Goal: Information Seeking & Learning: Learn about a topic

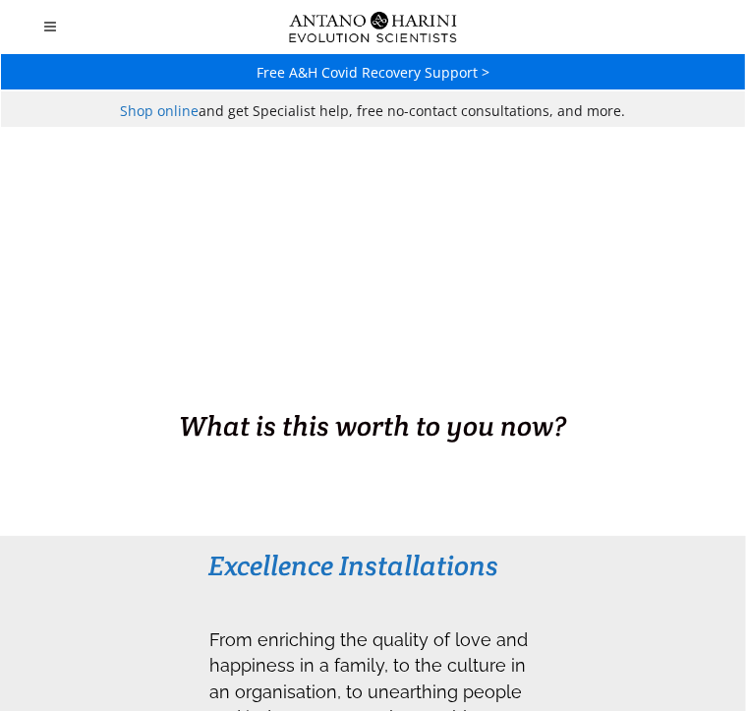
click at [208, 572] on h3 "Excellence Installations" at bounding box center [372, 565] width 329 height 35
click at [208, 548] on h3 "Excellence Installations" at bounding box center [372, 565] width 329 height 35
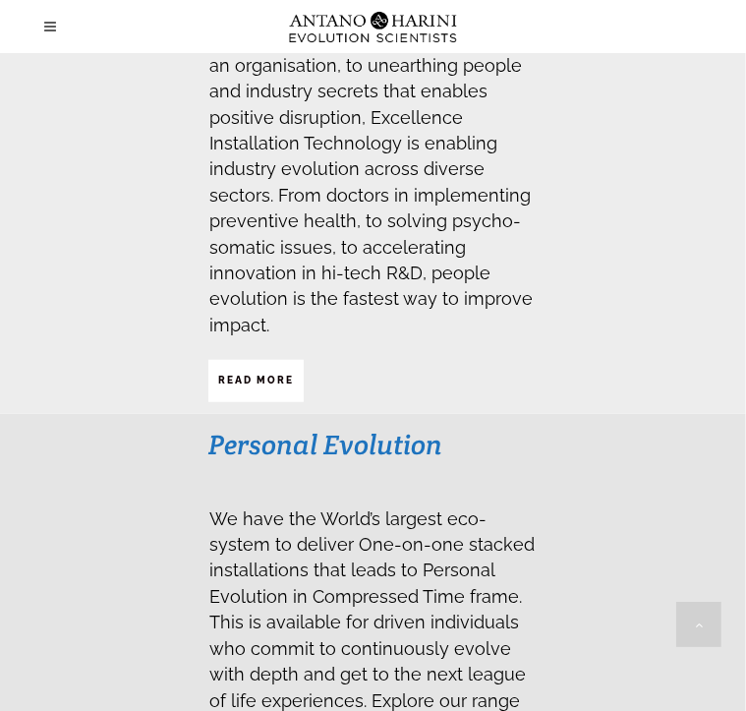
scroll to position [633, 0]
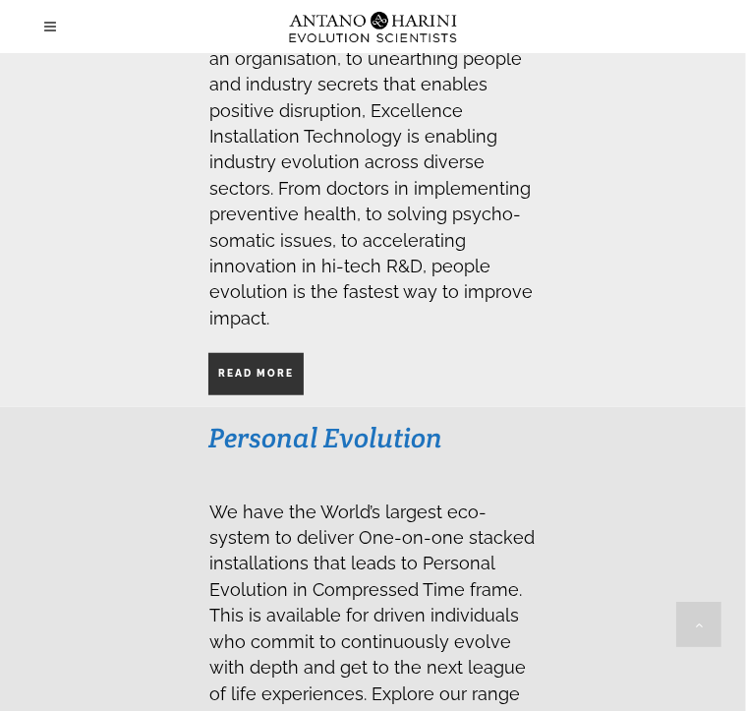
click at [218, 390] on span "Read More" at bounding box center [256, 373] width 76 height 33
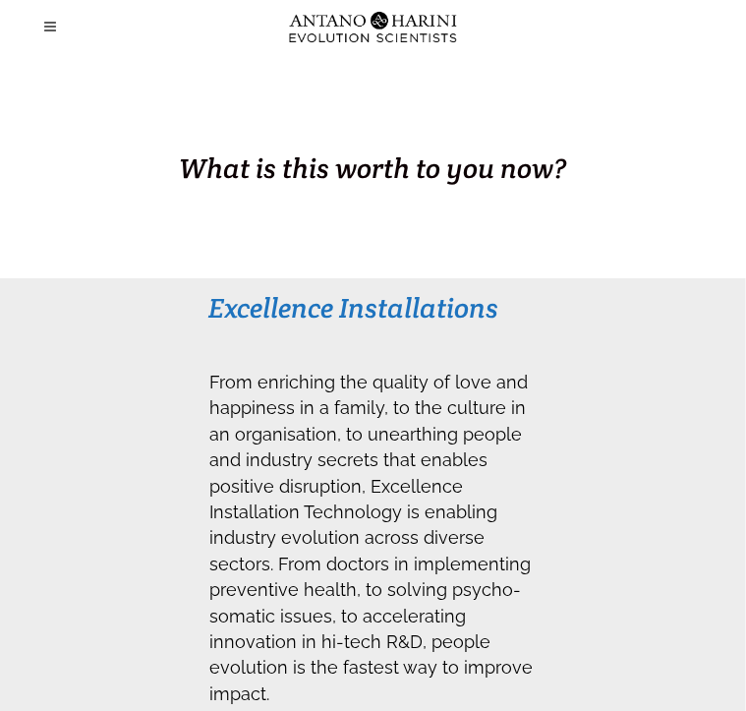
scroll to position [256, 0]
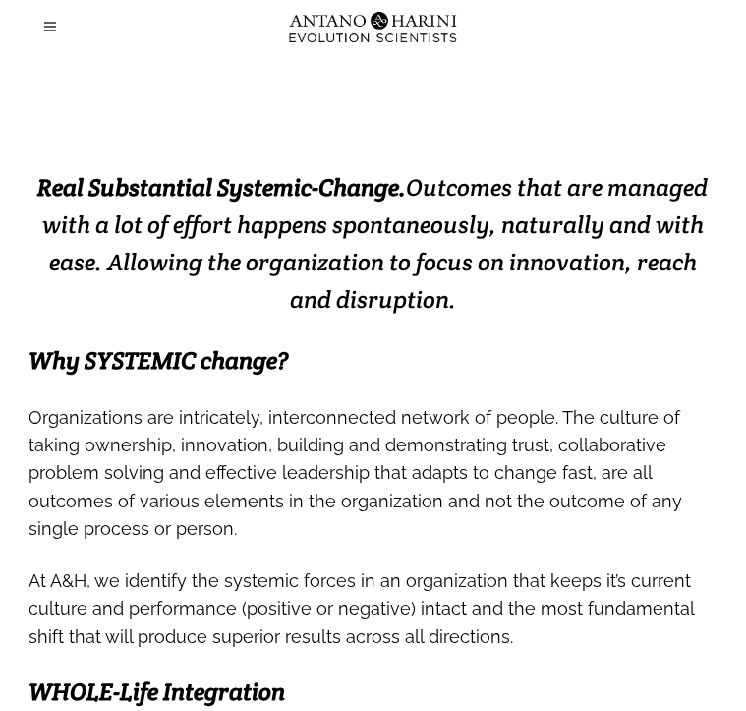
scroll to position [298, 0]
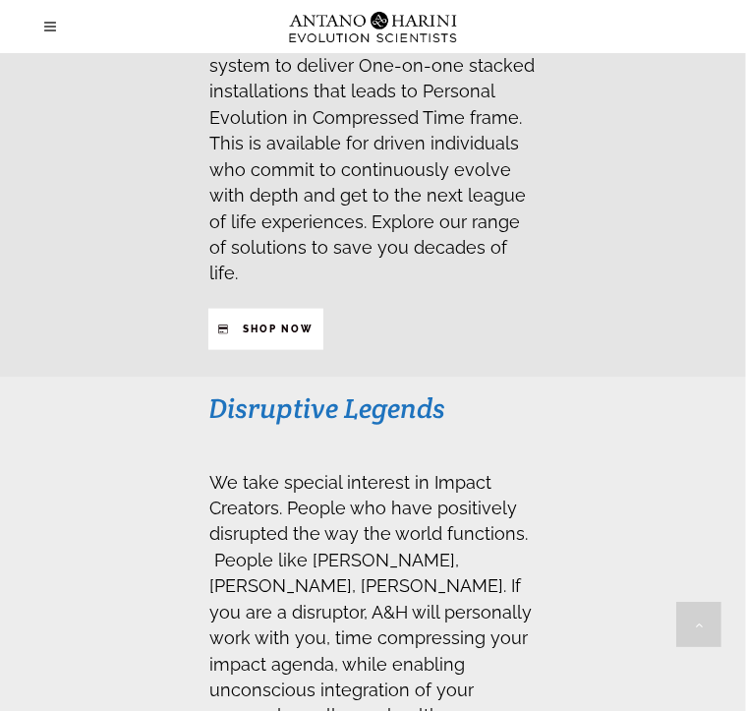
scroll to position [1112, 0]
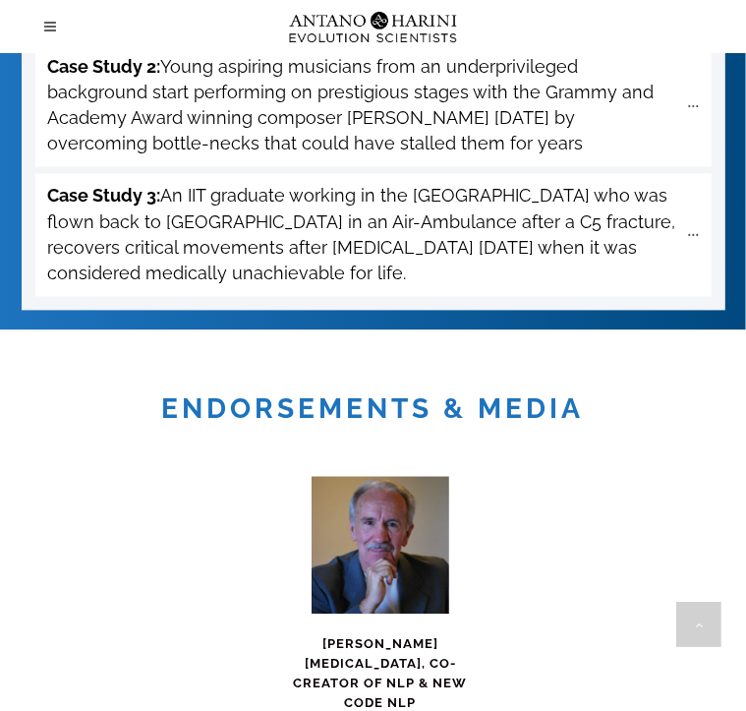
scroll to position [9452, 0]
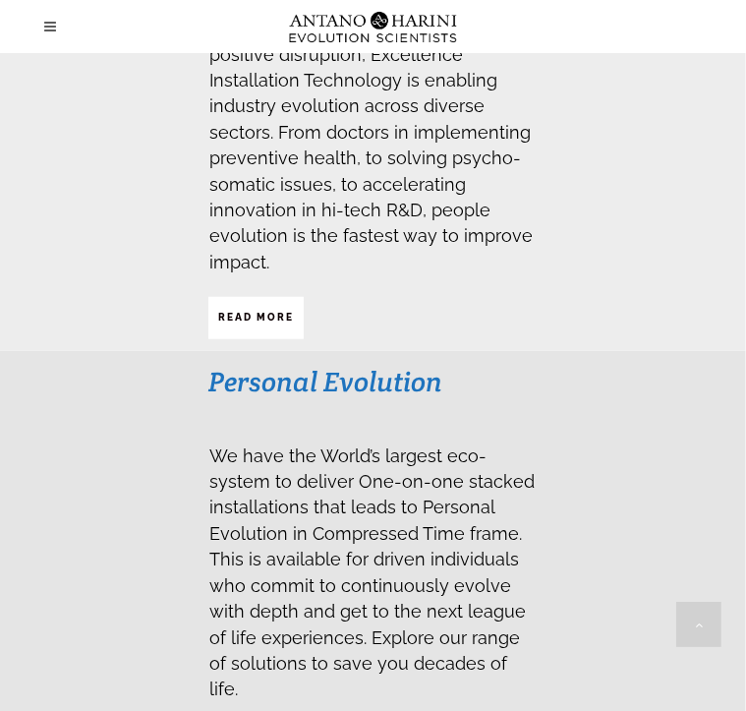
scroll to position [672, 0]
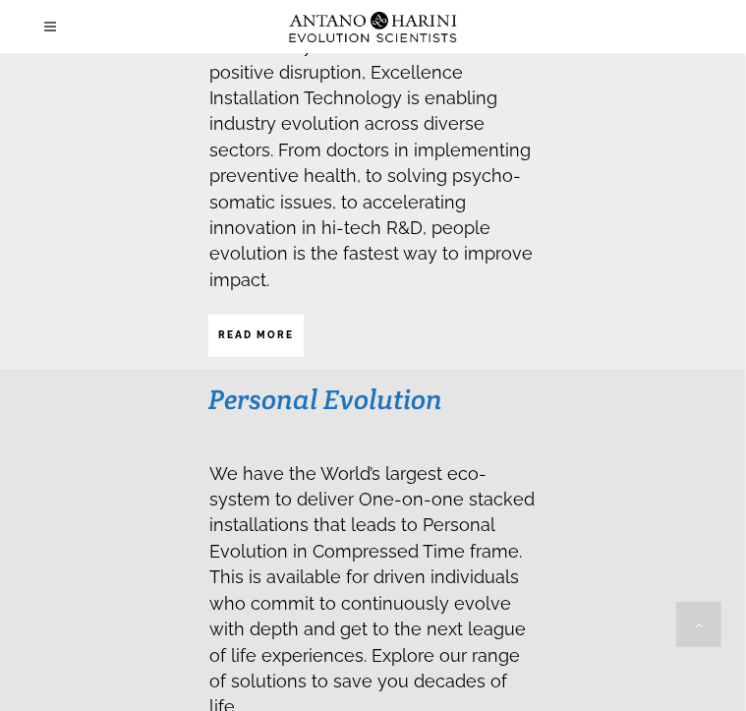
click at [218, 352] on span "Read More" at bounding box center [256, 335] width 76 height 33
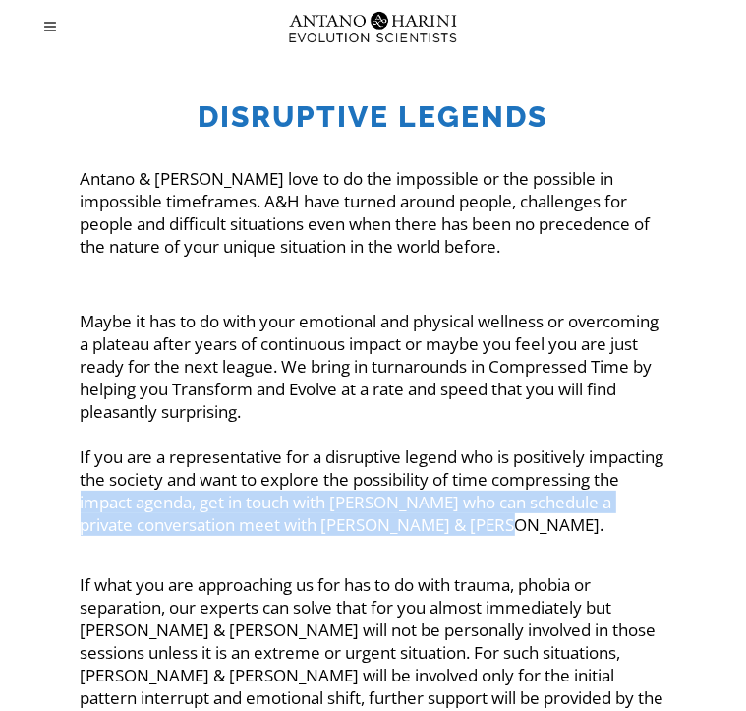
click at [445, 439] on p "Maybe it has to do with your emotional and physical wellness or overcoming a pl…" at bounding box center [374, 423] width 586 height 226
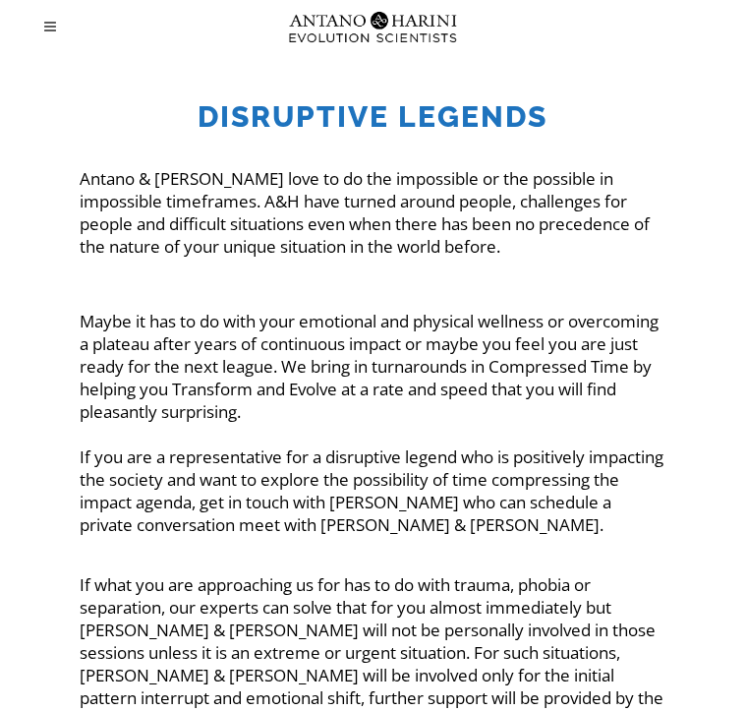
click at [480, 497] on div "Antano & Harini love to do the impossible or the possible in impossible timefra…" at bounding box center [374, 663] width 588 height 994
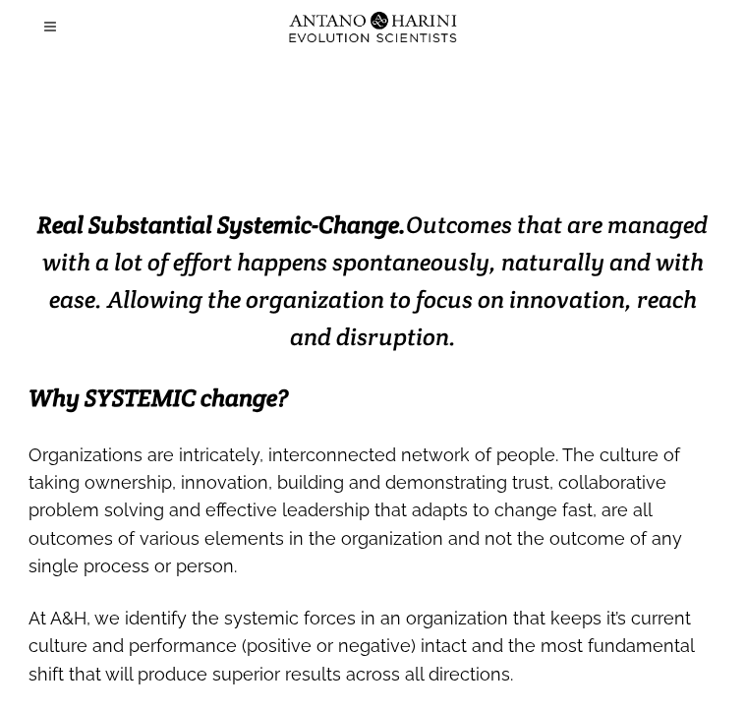
click at [44, 30] on icon at bounding box center [50, 27] width 12 height 14
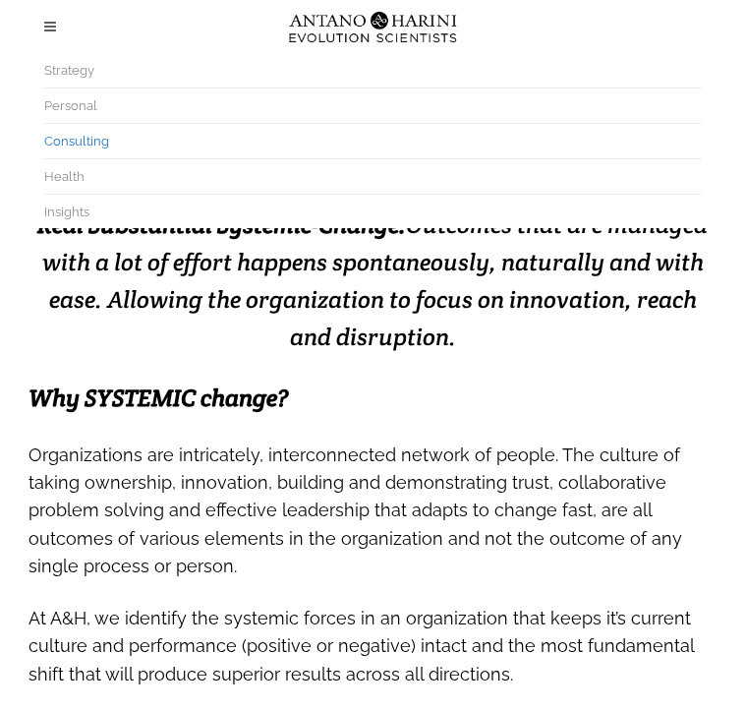
click at [113, 184] on div "EXCELLENCE INSTALLATION. ENABLED." at bounding box center [373, 26] width 744 height 315
click at [222, 383] on h3 at bounding box center [374, 369] width 688 height 28
click at [47, 34] on span at bounding box center [53, 26] width 19 height 53
